Goal: Navigation & Orientation: Understand site structure

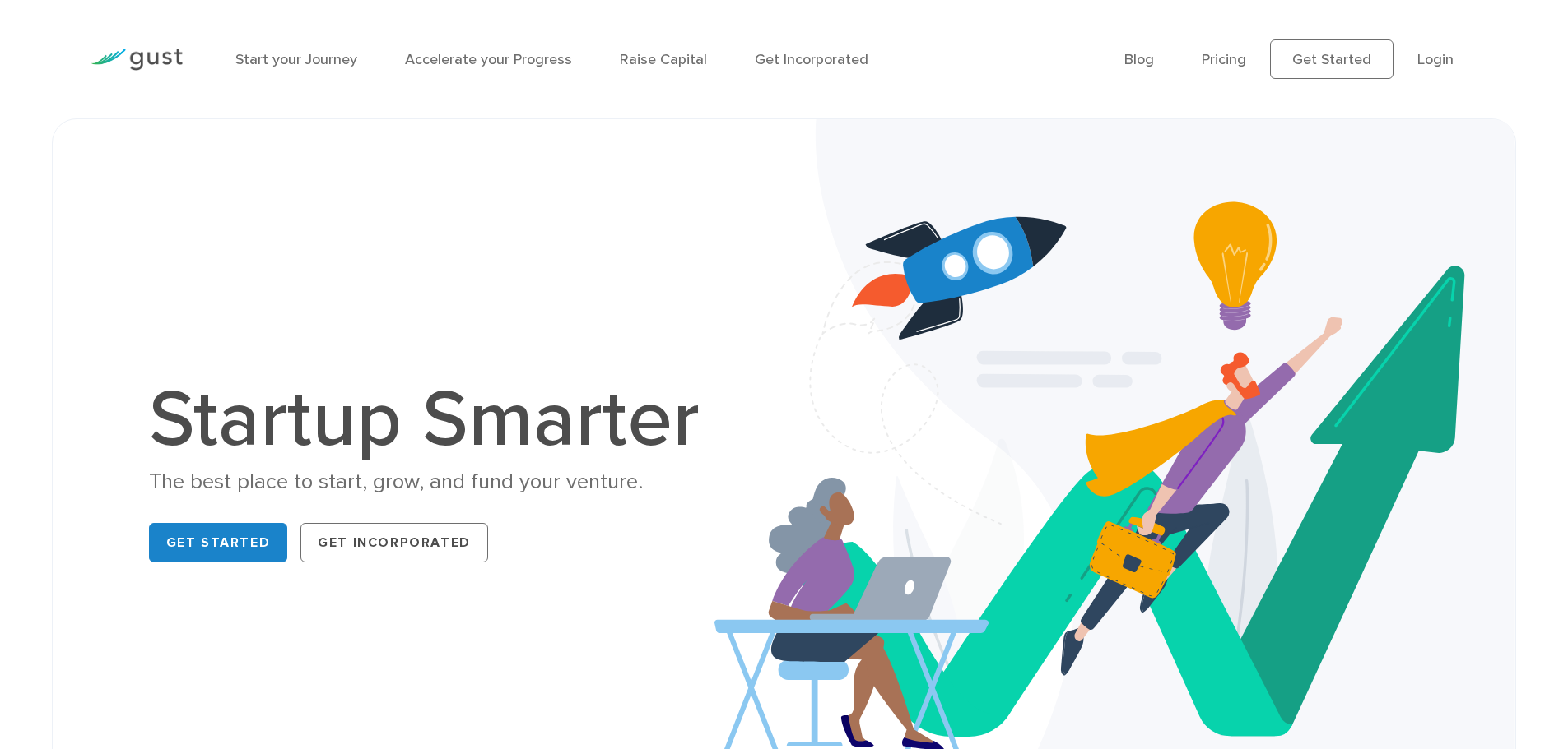
click at [1442, 68] on li "Login" at bounding box center [1435, 60] width 36 height 22
click at [1436, 62] on link "Login" at bounding box center [1435, 60] width 36 height 17
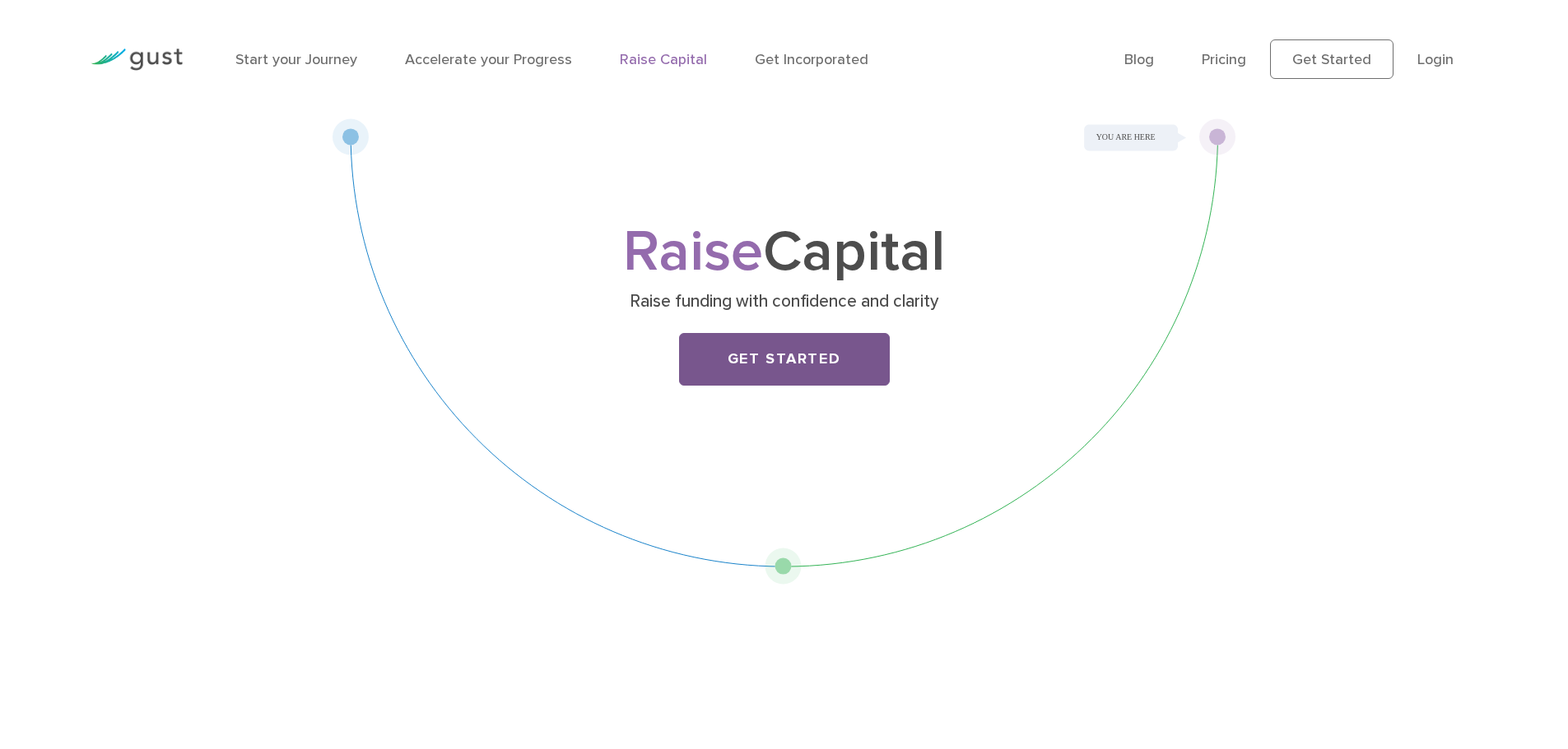
click at [838, 347] on link "Get Started" at bounding box center [784, 359] width 211 height 52
click at [1219, 60] on link "Pricing" at bounding box center [1223, 60] width 45 height 17
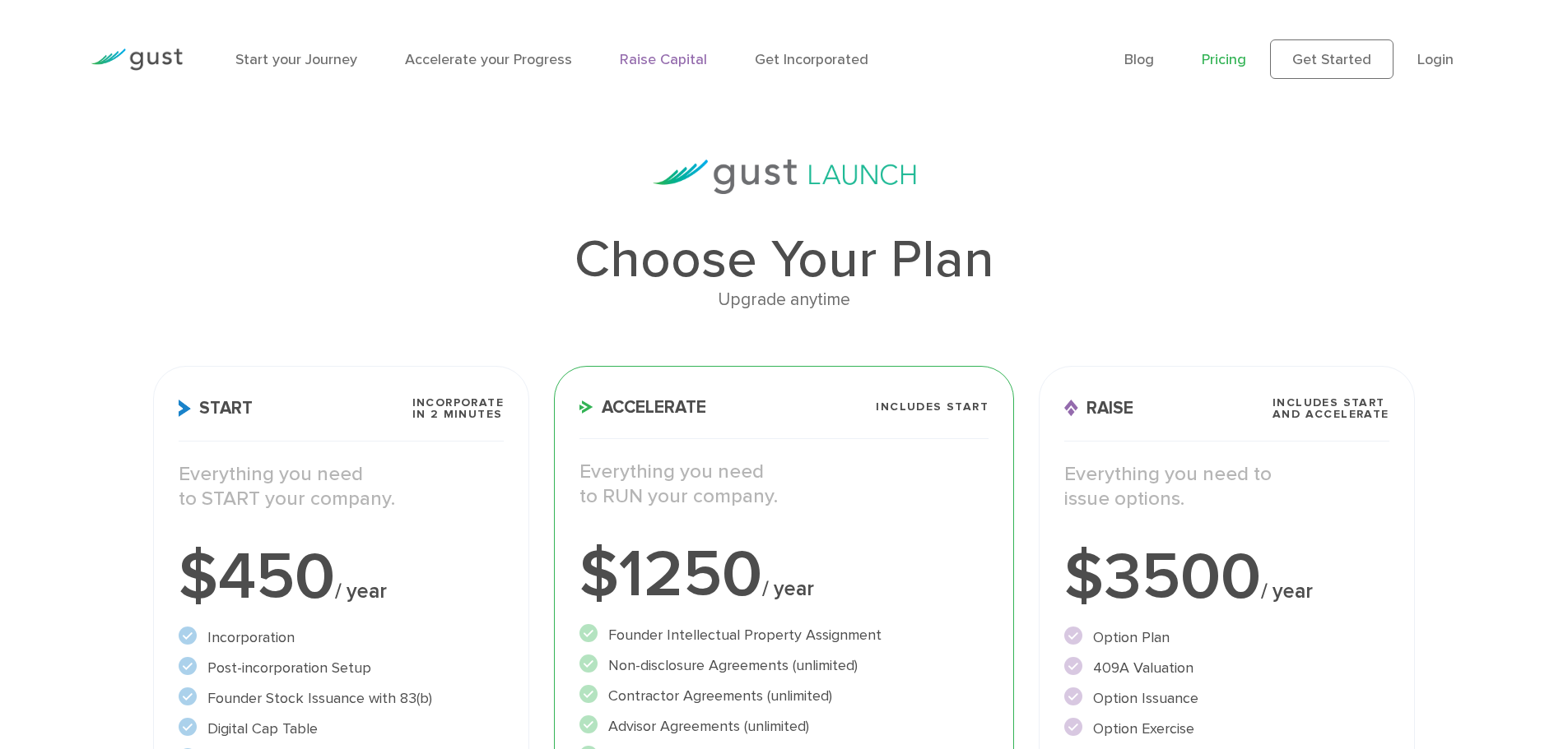
click at [633, 53] on link "Raise Capital" at bounding box center [663, 60] width 87 height 17
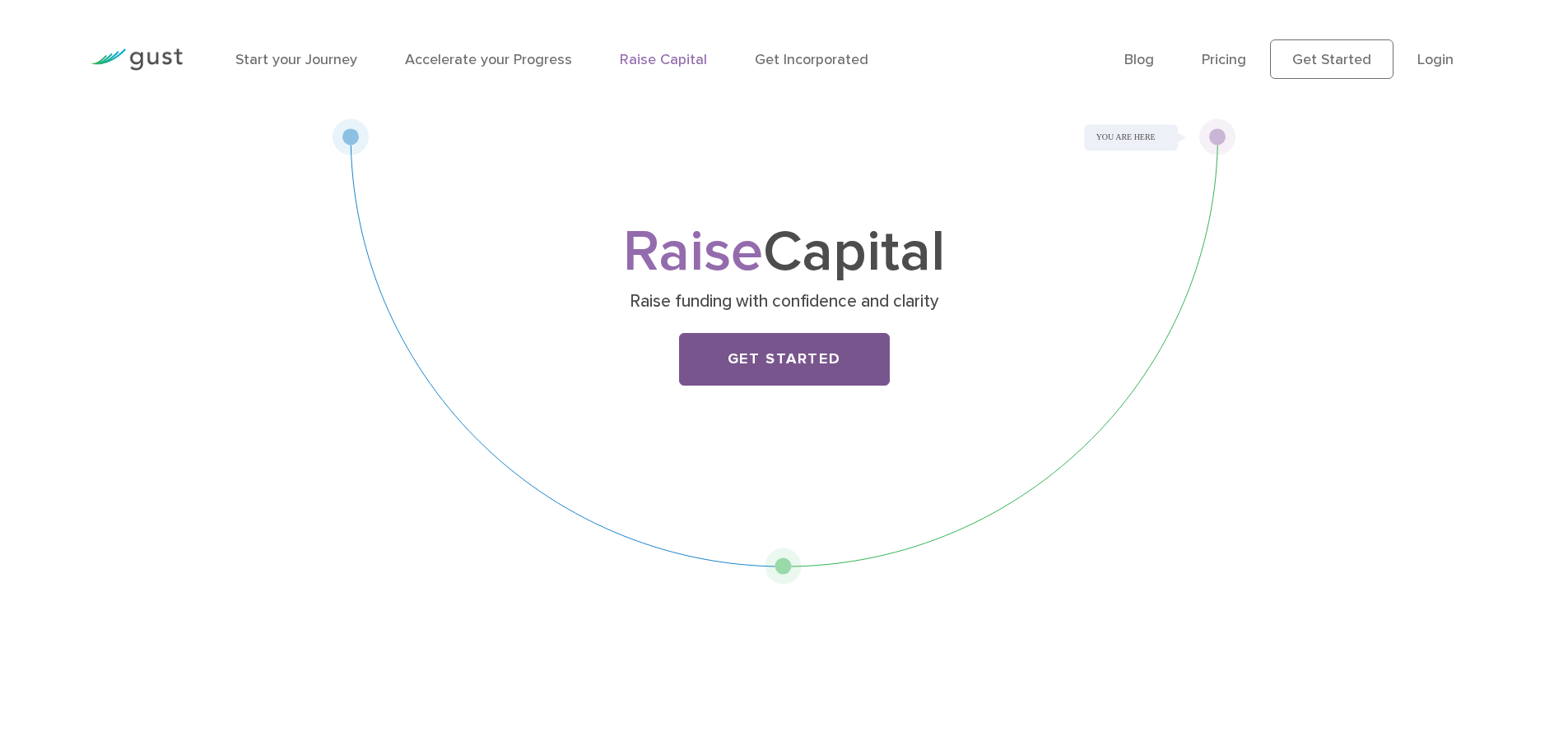
click at [808, 373] on link "Get Started" at bounding box center [784, 359] width 211 height 52
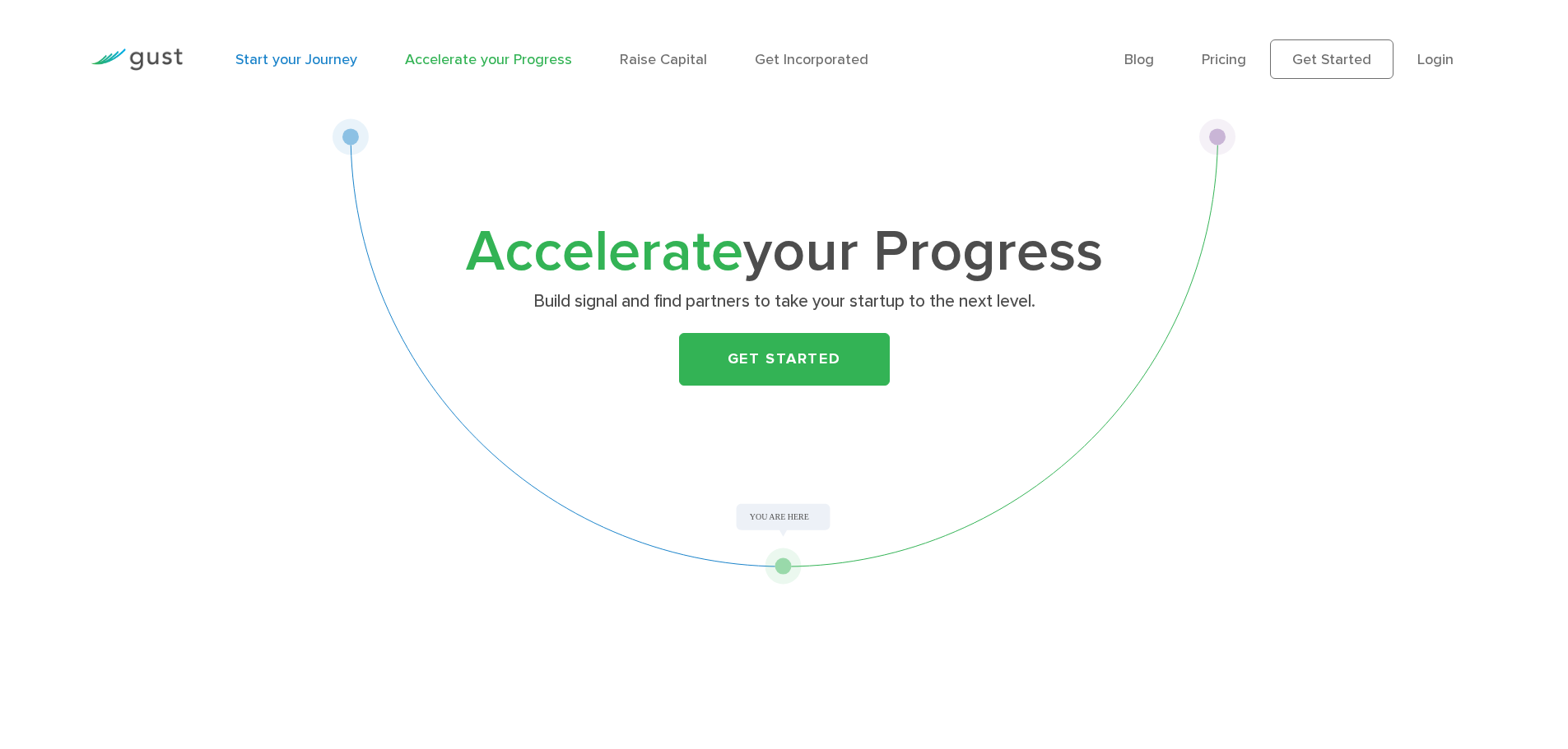
click at [287, 59] on link "Start your Journey" at bounding box center [296, 60] width 121 height 17
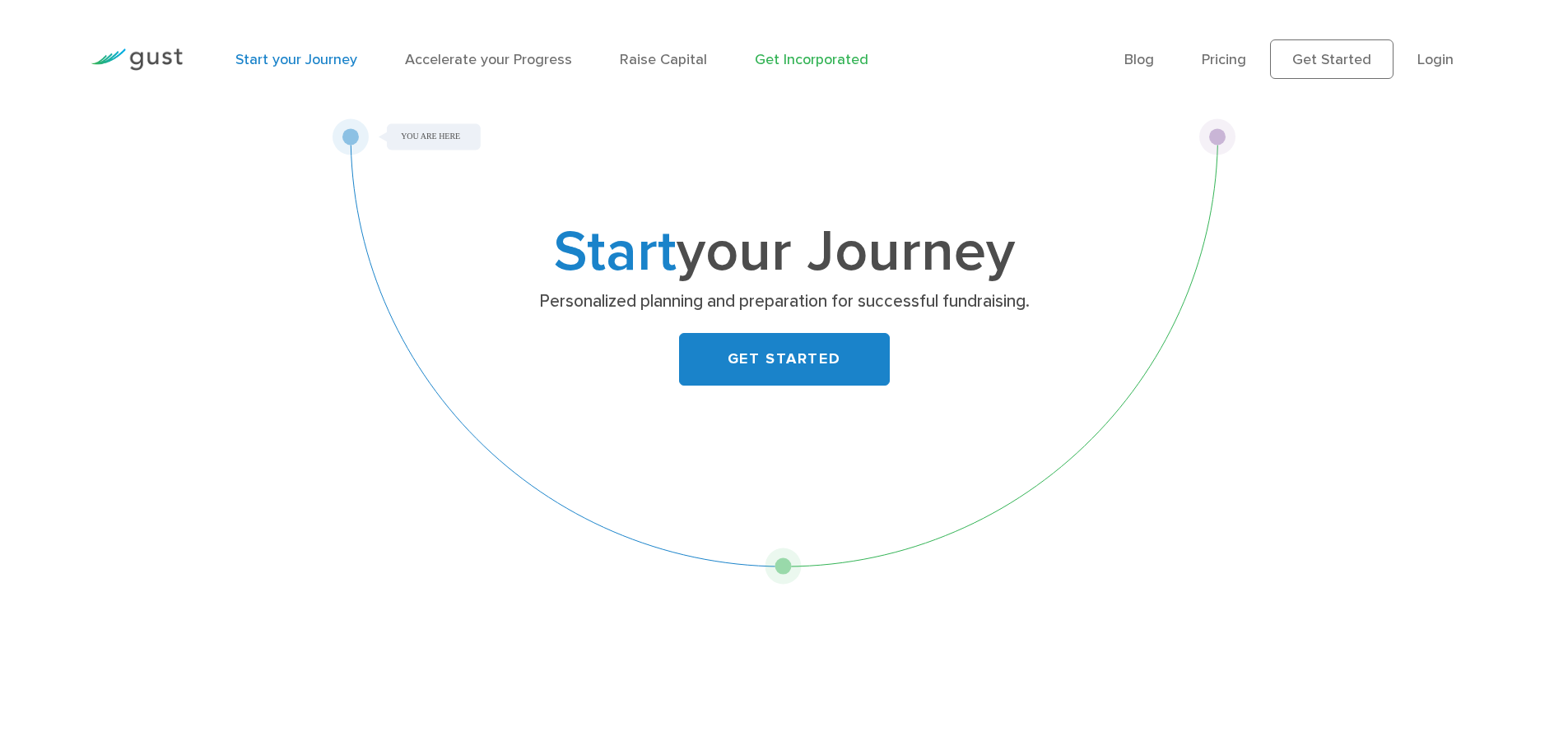
click at [797, 60] on link "Get Incorporated" at bounding box center [811, 60] width 114 height 17
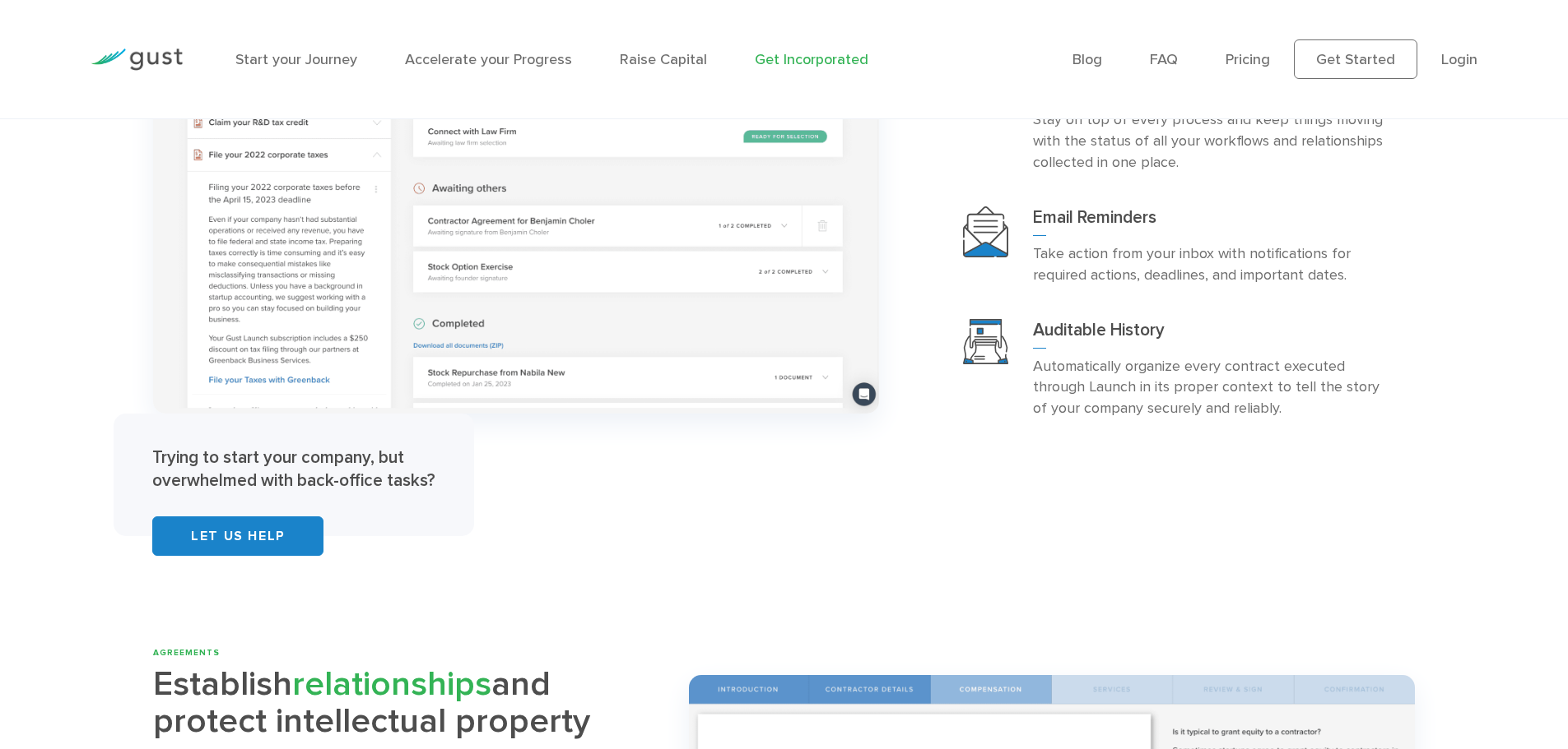
scroll to position [3454, 0]
